Goal: Task Accomplishment & Management: Use online tool/utility

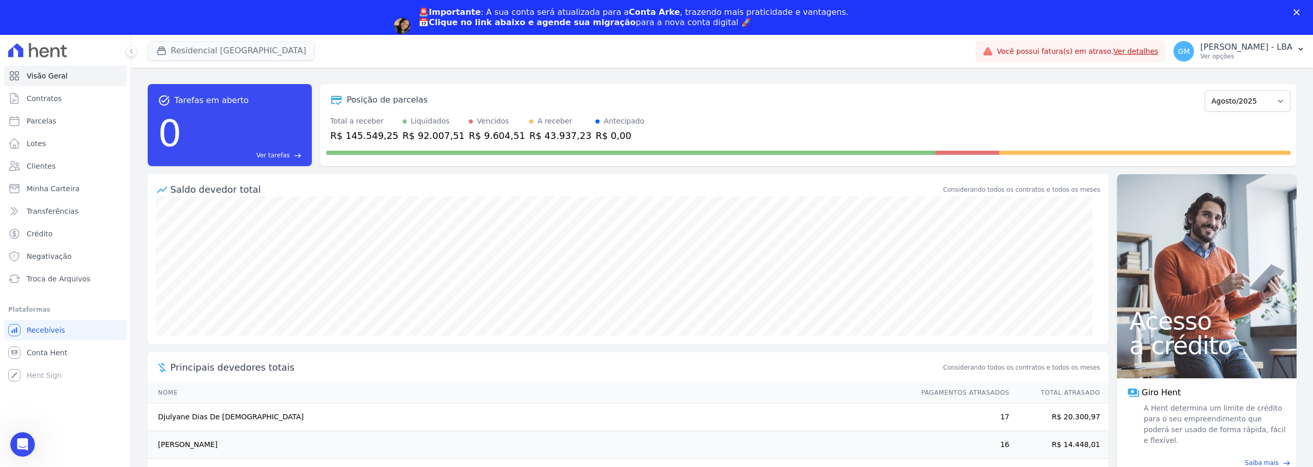
click at [264, 64] on div "Residencial [GEOGRAPHIC_DATA] Trapisa Engenharia Acaiá Residencial Icatu Reside…" at bounding box center [560, 51] width 824 height 34
click at [262, 53] on button "Residencial [GEOGRAPHIC_DATA]" at bounding box center [231, 50] width 167 height 19
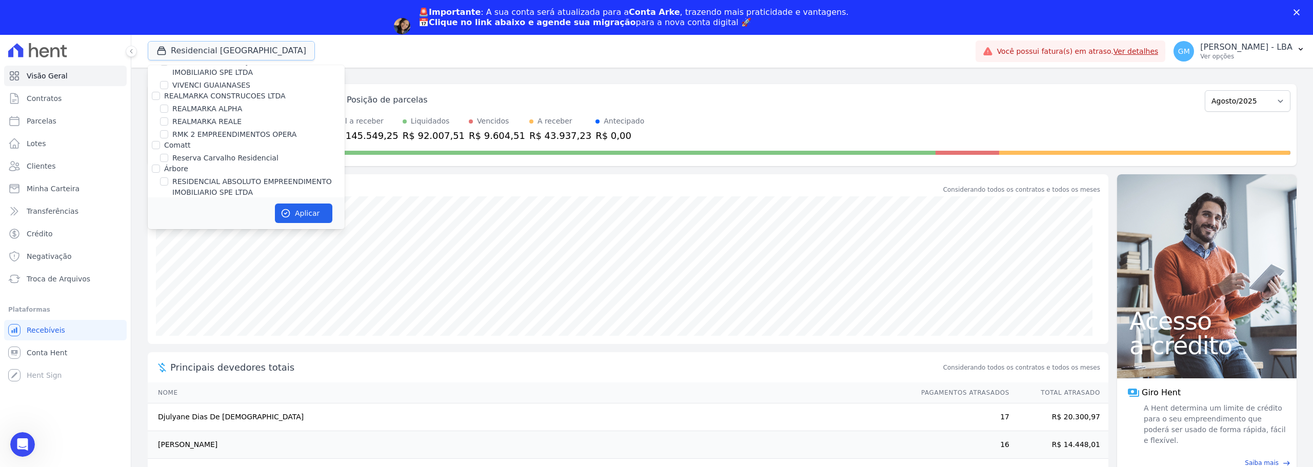
scroll to position [2206, 0]
click at [210, 196] on div "PEDRA CONSTRUTORA LTDA" at bounding box center [214, 201] width 101 height 11
click at [211, 198] on label "PEDRA CONSTRUTORA LTDA" at bounding box center [214, 202] width 101 height 8
click at [160, 198] on input "PEDRA CONSTRUTORA LTDA" at bounding box center [156, 202] width 8 height 8
checkbox input "false"
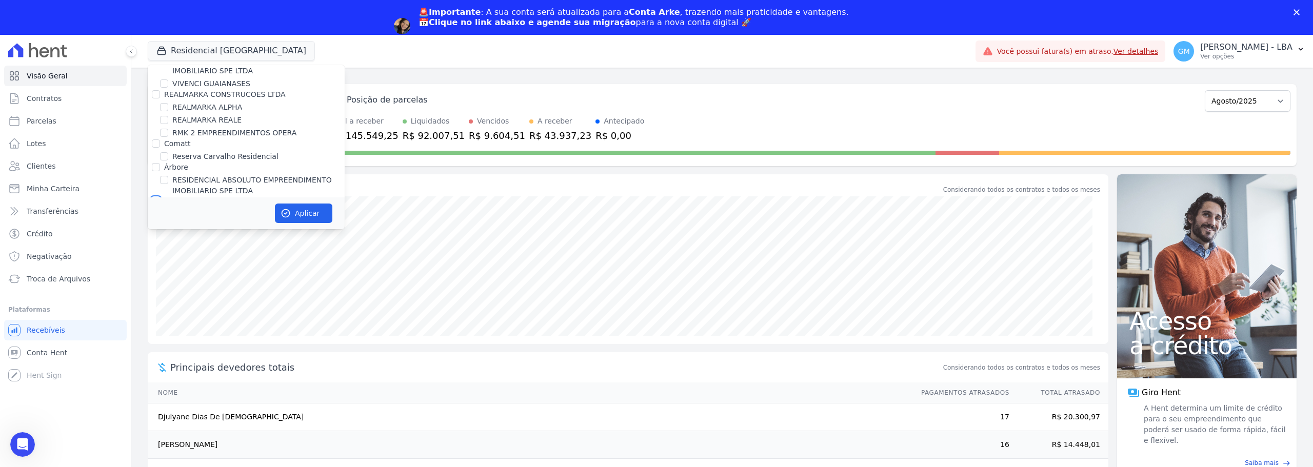
checkbox input "false"
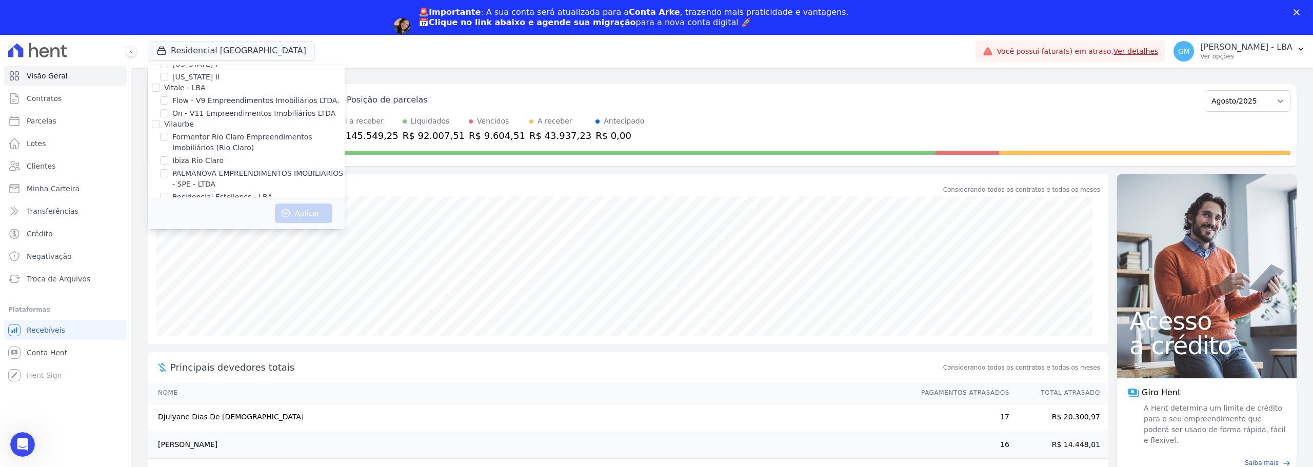
scroll to position [1036, 0]
click at [169, 190] on div "Residencial Estellencs - LBA" at bounding box center [246, 195] width 197 height 11
click at [165, 191] on input "Residencial Estellencs - LBA" at bounding box center [164, 195] width 8 height 8
checkbox input "true"
click at [319, 215] on button "Aplicar" at bounding box center [303, 213] width 57 height 19
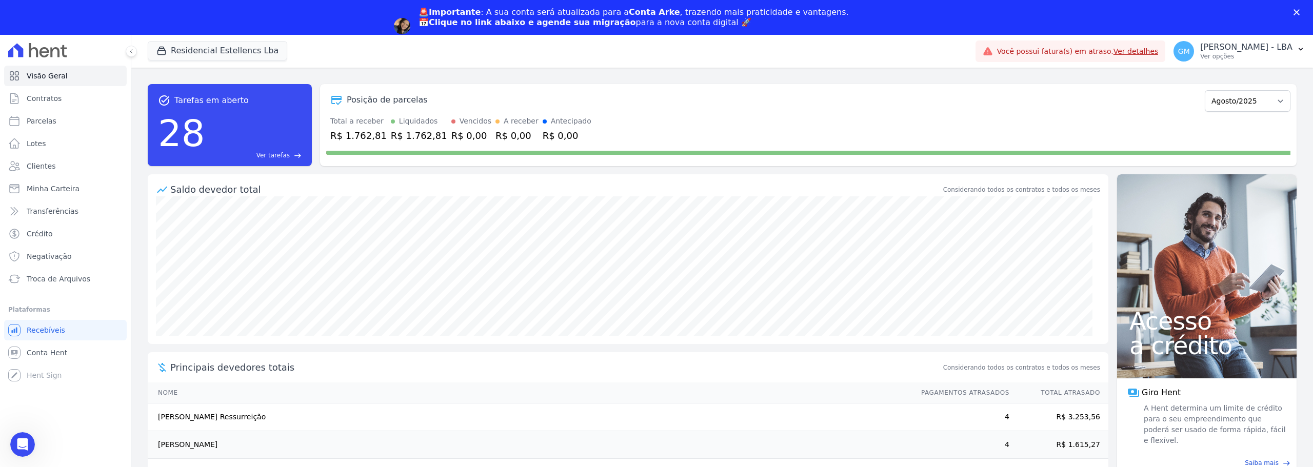
scroll to position [0, 0]
click at [246, 50] on button "Residencial Estellencs Lba" at bounding box center [218, 50] width 140 height 19
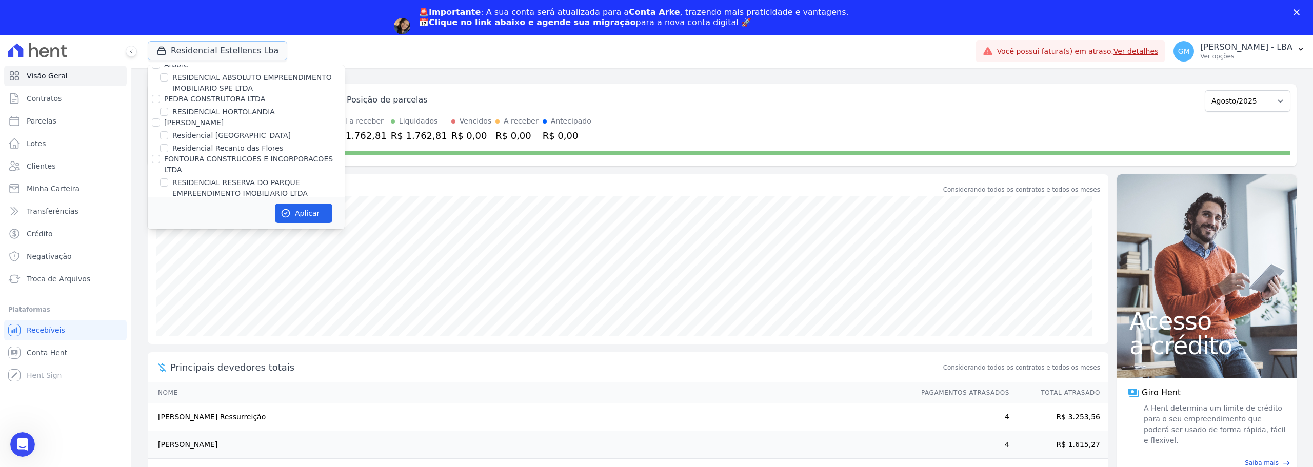
scroll to position [2593, 0]
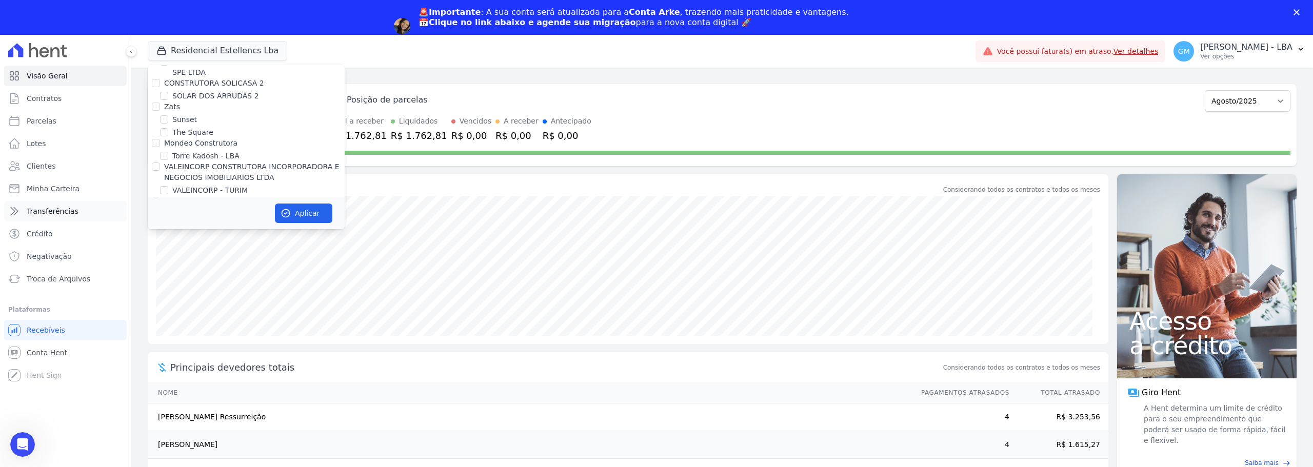
click at [62, 216] on link "Transferências" at bounding box center [65, 211] width 123 height 21
